Goal: Task Accomplishment & Management: Use online tool/utility

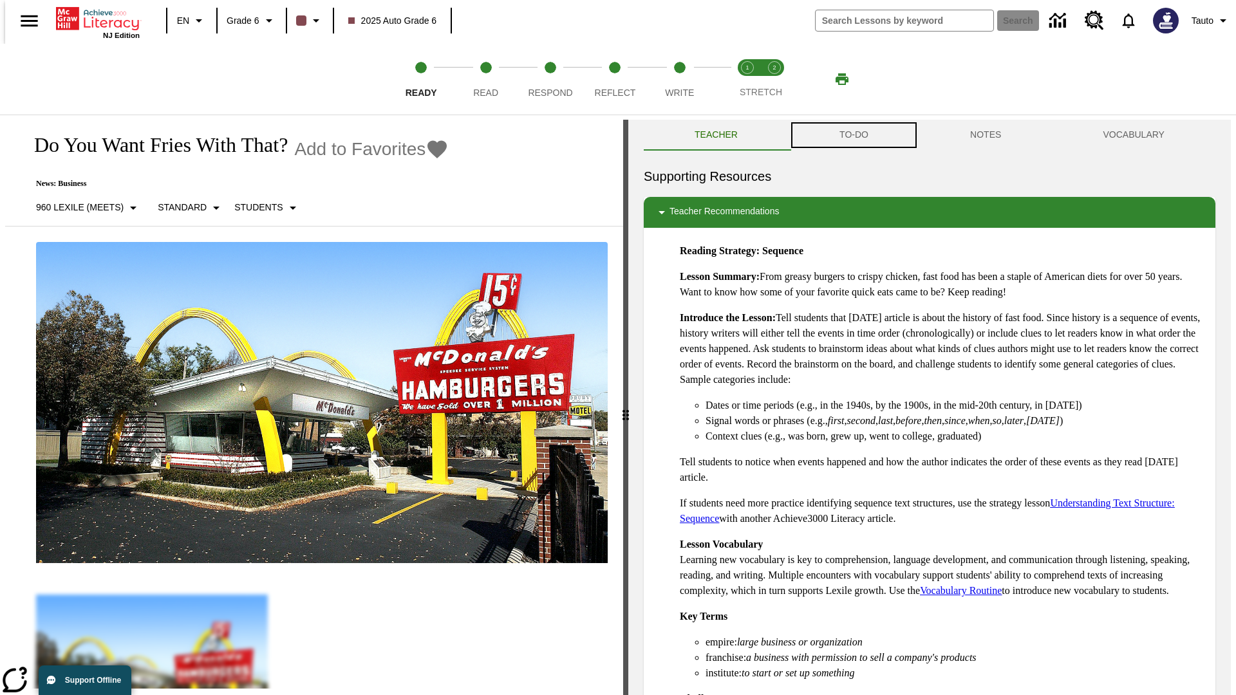
click at [853, 135] on button "TO-DO" at bounding box center [854, 135] width 131 height 31
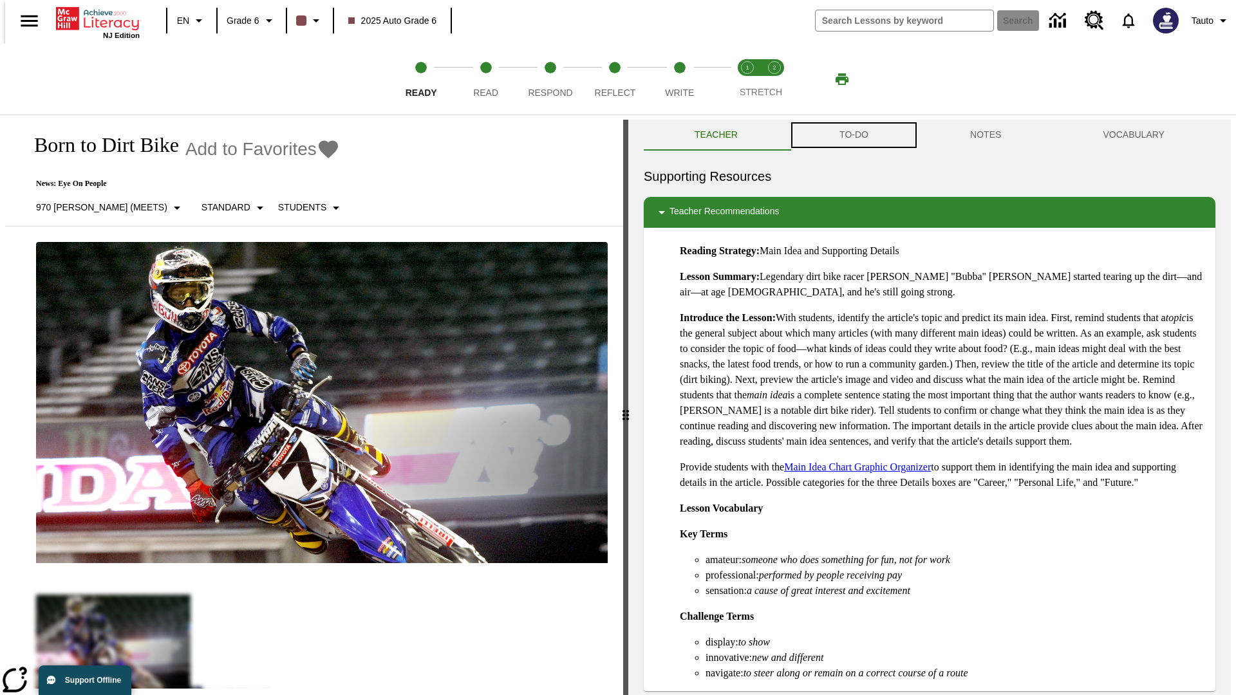
click at [853, 135] on button "TO-DO" at bounding box center [854, 135] width 131 height 31
